Goal: Task Accomplishment & Management: Use online tool/utility

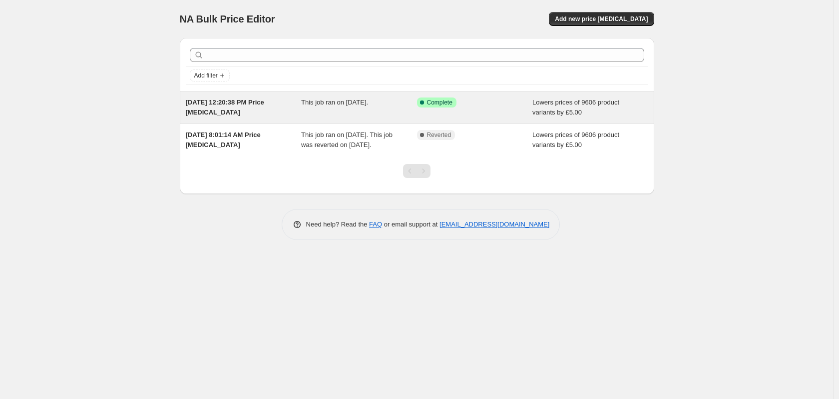
click at [488, 101] on div "Success Complete Complete" at bounding box center [467, 102] width 101 height 10
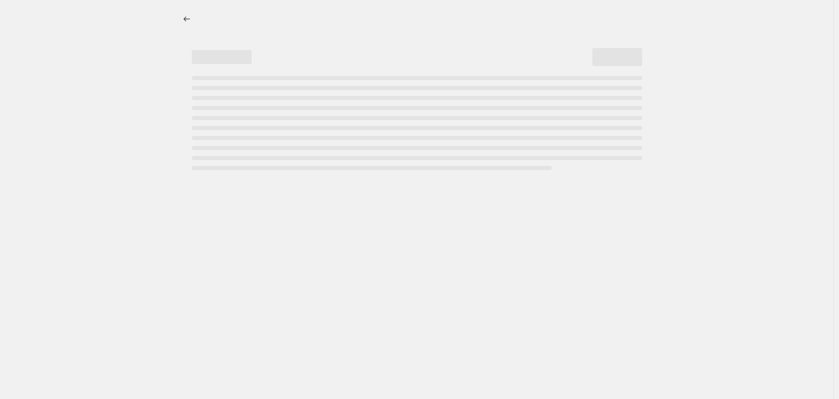
select select "by"
select select "no_change"
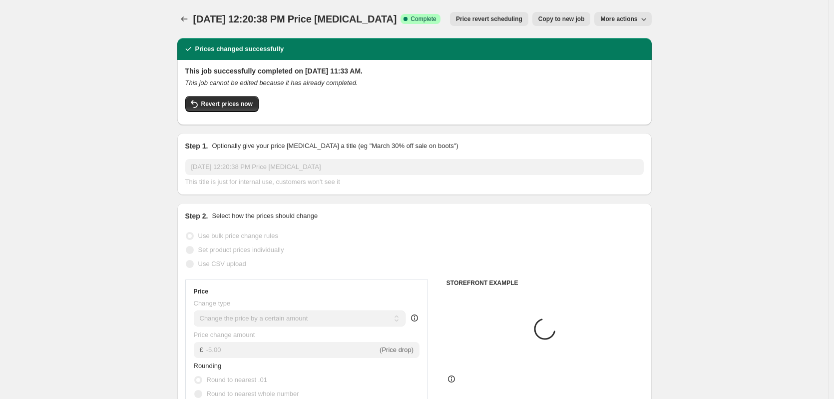
select select "collection"
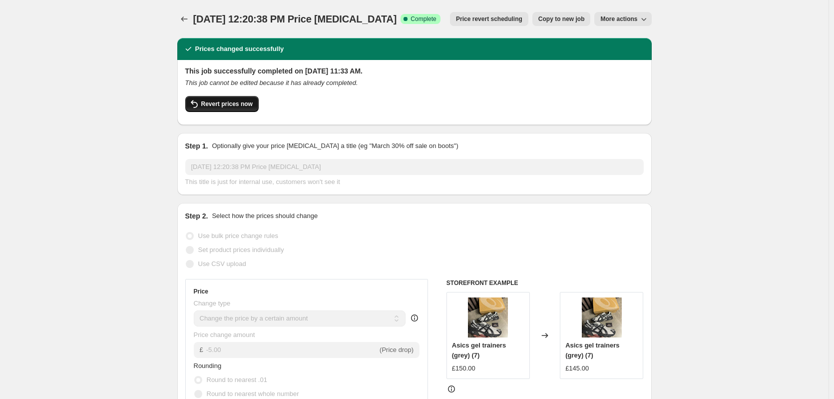
click at [224, 104] on span "Revert prices now" at bounding box center [226, 104] width 51 height 8
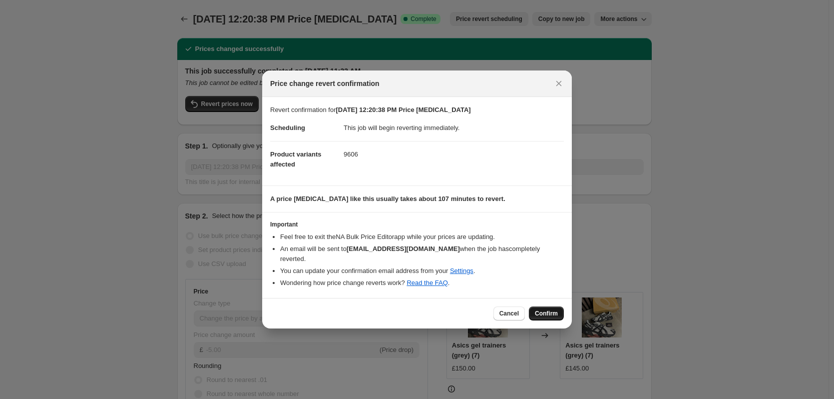
click at [557, 309] on span "Confirm" at bounding box center [546, 313] width 23 height 8
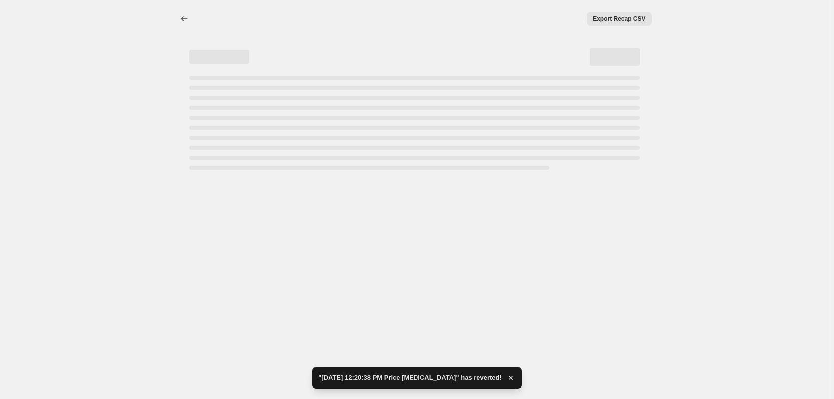
select select "by"
select select "no_change"
select select "collection"
